Goal: Register for event/course

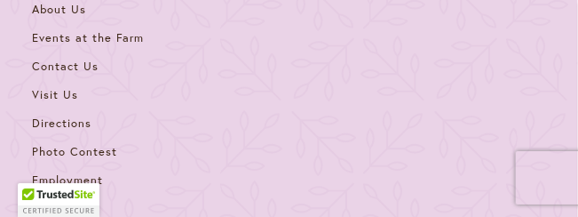
scroll to position [9612, 0]
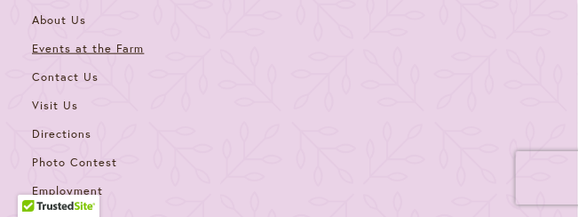
click at [129, 56] on span "Events at the Farm" at bounding box center [88, 48] width 112 height 15
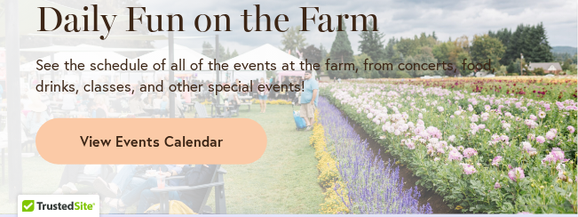
scroll to position [1775, 0]
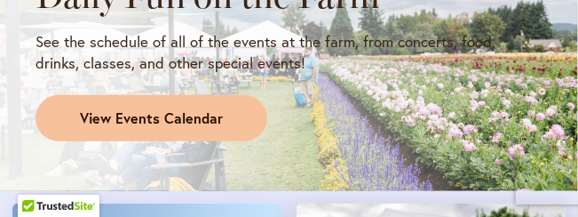
click at [159, 108] on span "View Events Calendar" at bounding box center [151, 118] width 143 height 20
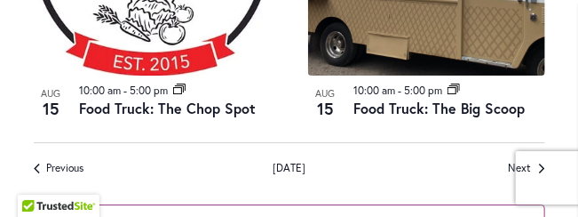
scroll to position [3043, 0]
